Goal: Connect with others: Establish contact or relationships with other users

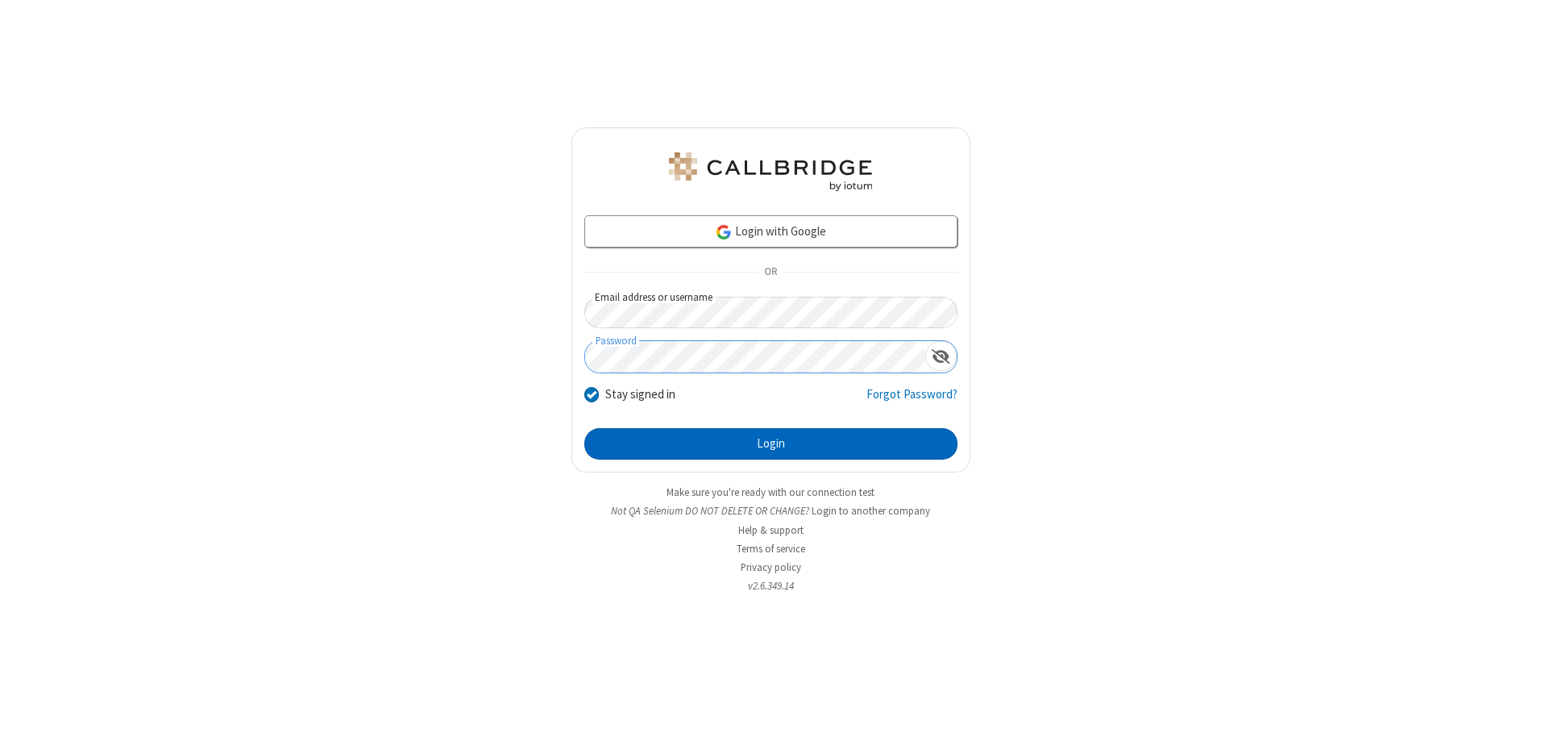
click at [771, 443] on button "Login" at bounding box center [770, 444] width 373 height 32
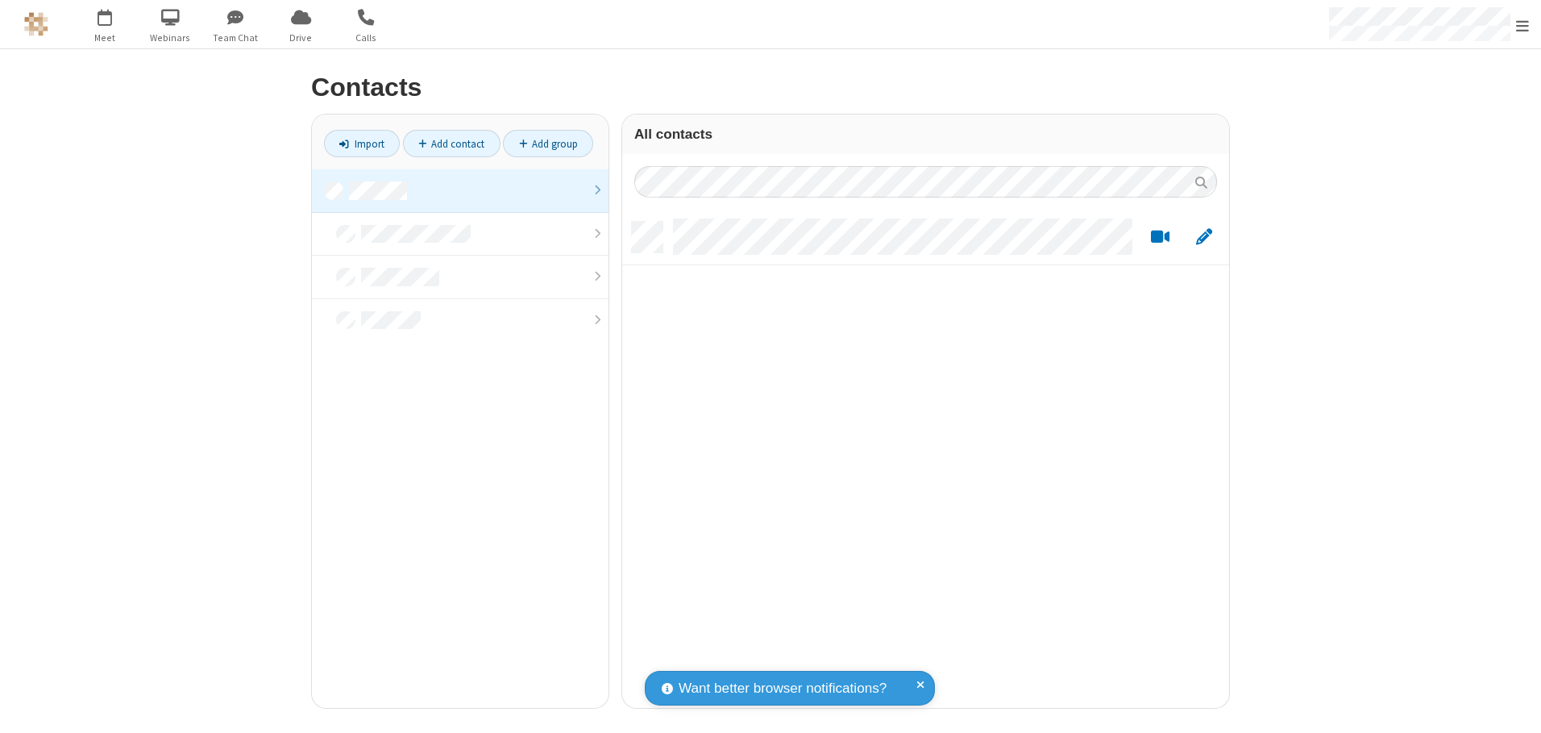
scroll to position [486, 595]
click at [460, 190] on link at bounding box center [460, 191] width 297 height 44
click at [451, 143] on link "Add contact" at bounding box center [452, 143] width 98 height 27
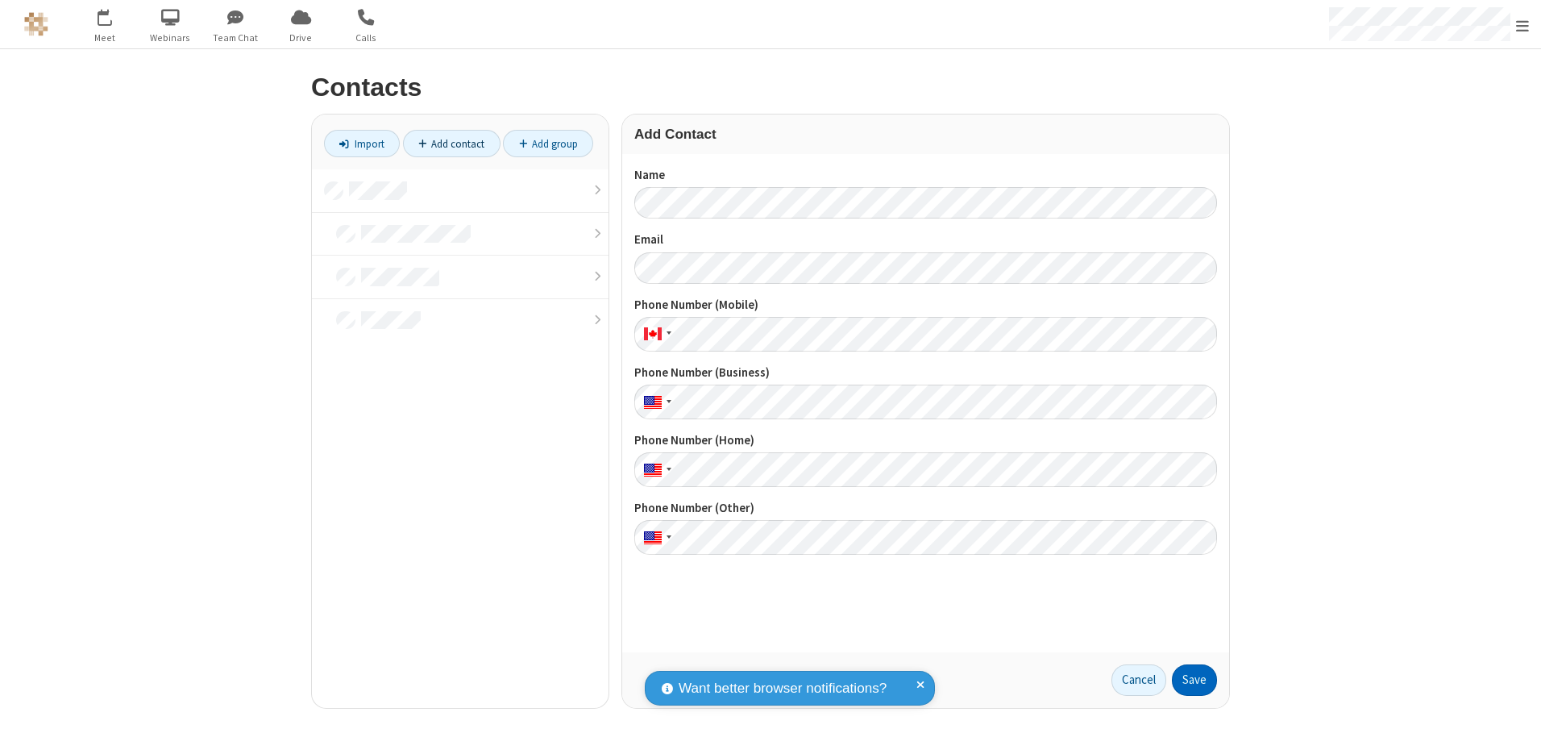
click at [1195, 680] on button "Save" at bounding box center [1194, 680] width 45 height 32
